Goal: Navigation & Orientation: Find specific page/section

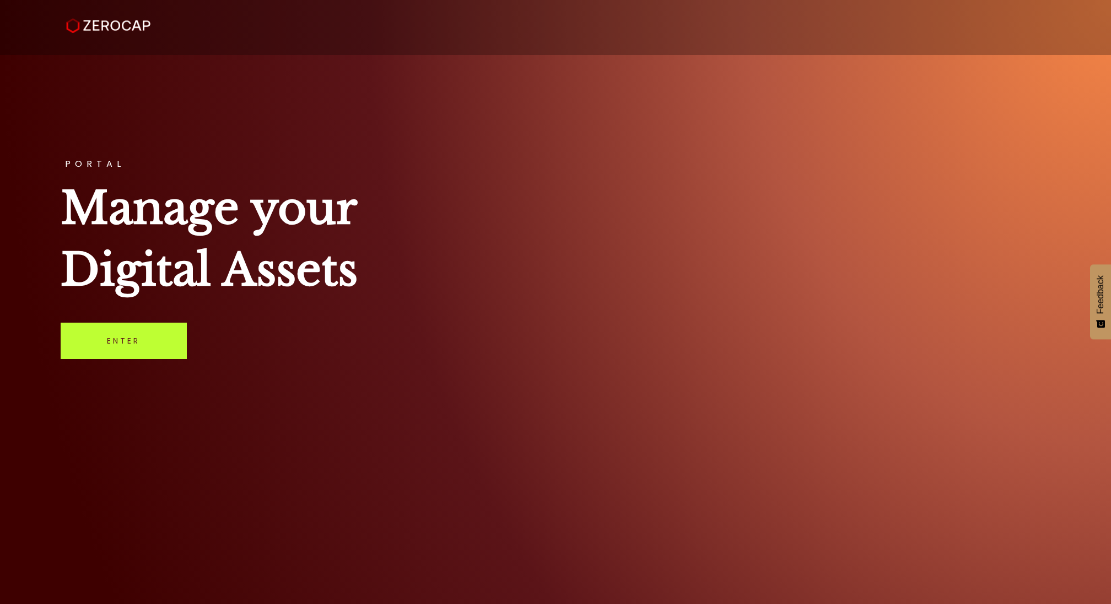
click at [128, 337] on link "Enter" at bounding box center [124, 341] width 126 height 36
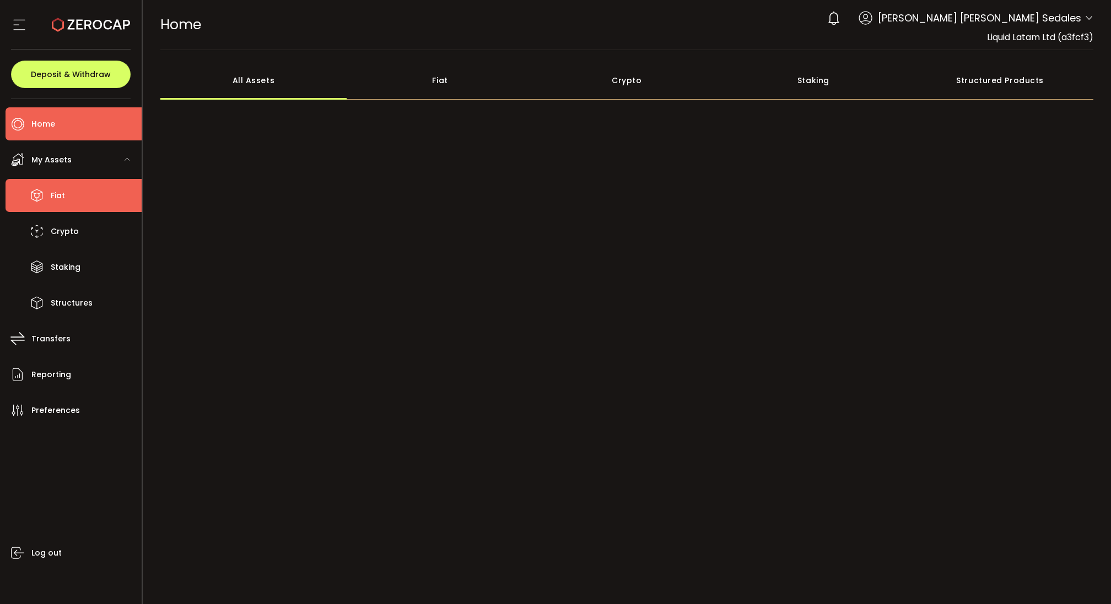
click at [66, 194] on li "Fiat" at bounding box center [74, 195] width 136 height 33
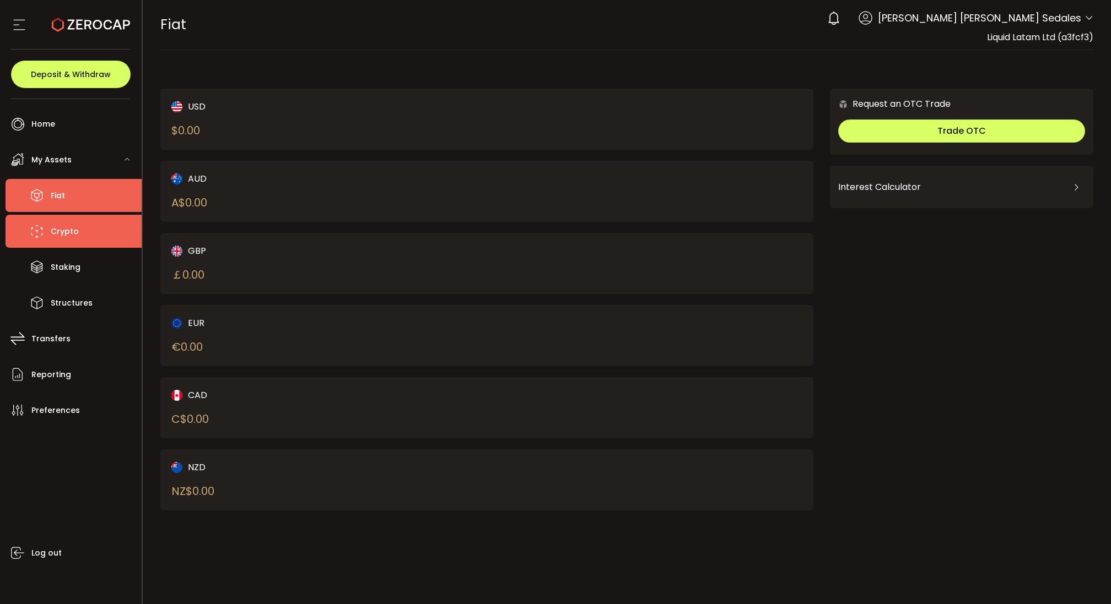
click at [133, 223] on li "Crypto" at bounding box center [74, 231] width 136 height 33
